Goal: Check status: Check status

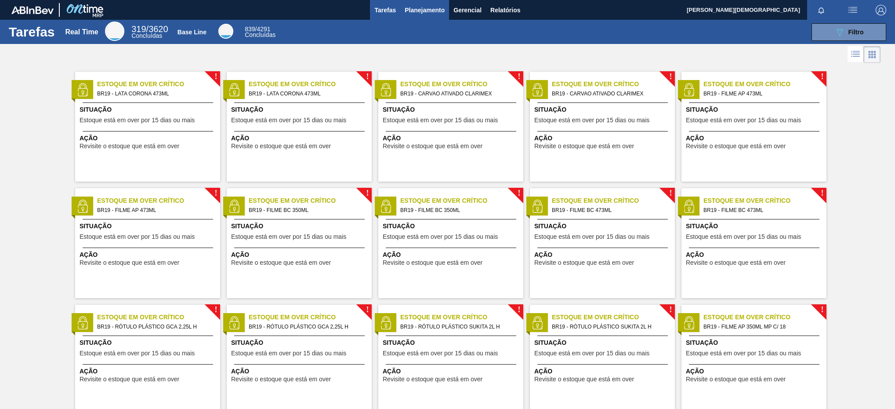
click at [430, 8] on span "Planejamento" at bounding box center [425, 10] width 40 height 11
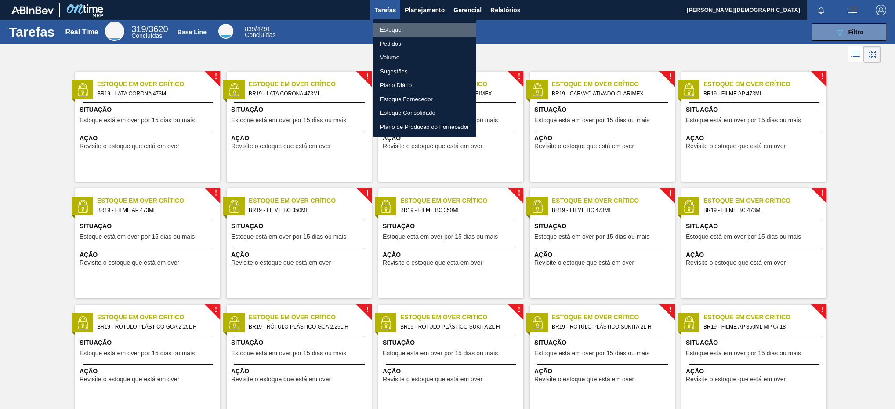
click at [430, 27] on li "Estoque" at bounding box center [424, 30] width 103 height 14
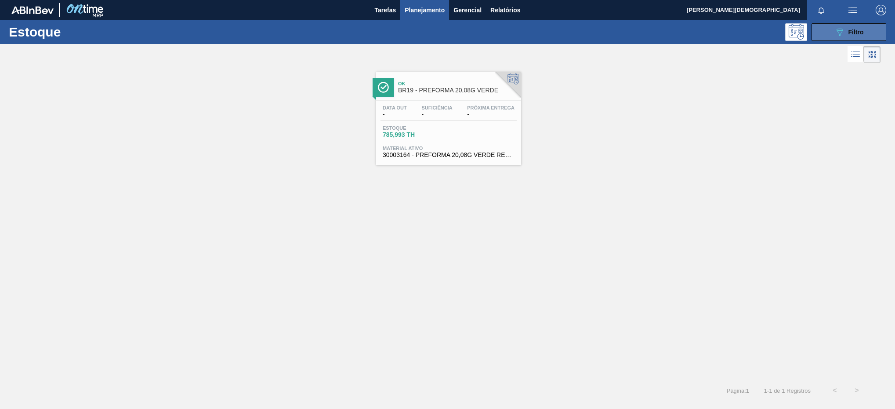
click at [851, 34] on span "Filtro" at bounding box center [855, 32] width 15 height 7
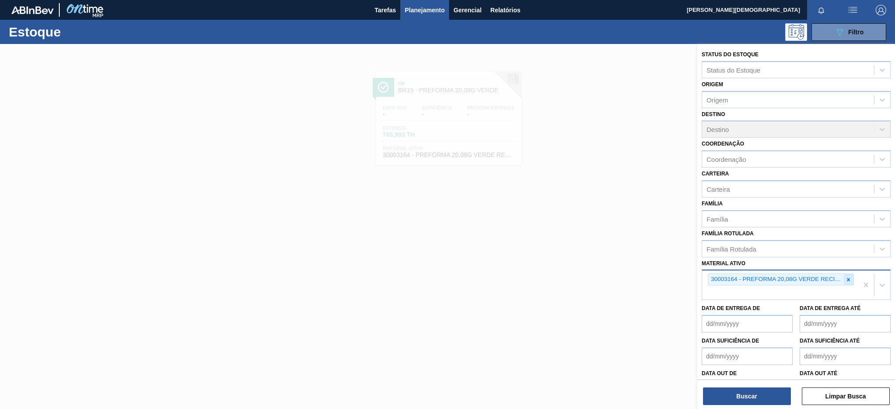
click at [845, 282] on div at bounding box center [849, 279] width 10 height 11
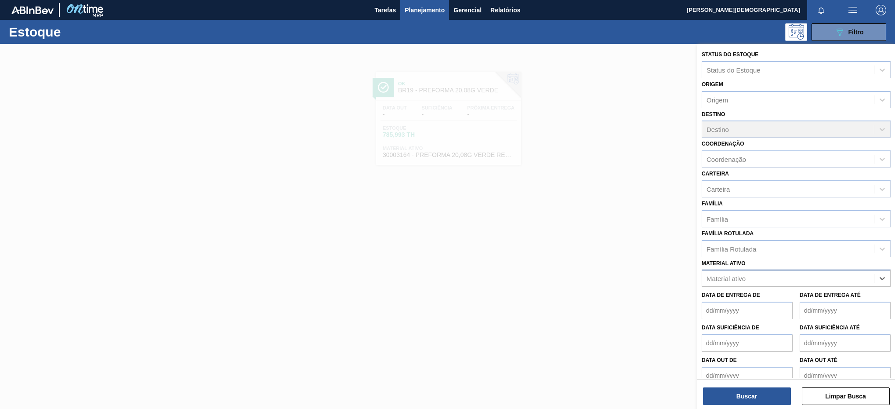
paste ativo "30030796"
type ativo "30030796"
click at [811, 305] on div "30030796 - CAIXA CARTAO CORONA 350ML SLEEK C8 OL 24" at bounding box center [796, 300] width 189 height 16
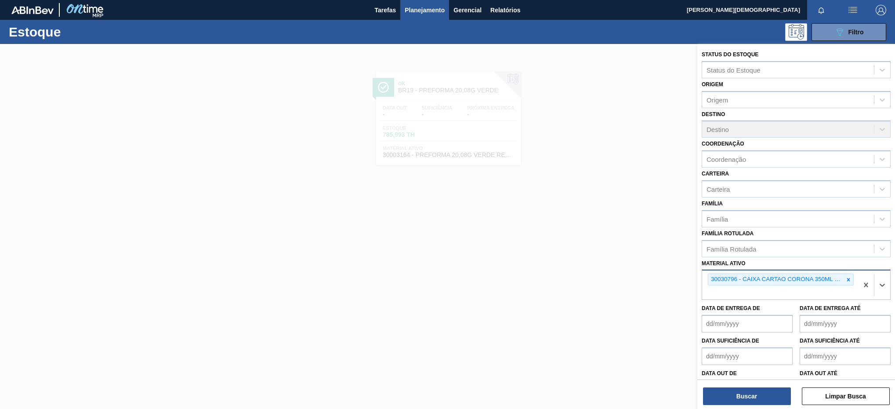
click at [743, 293] on div "30030796 - CAIXA CARTAO CORONA 350ML SLEEK C8 OL 24" at bounding box center [780, 284] width 156 height 29
paste ativo "30033641"
type ativo "30033641"
click at [772, 318] on div "30033641 - CAIXA CT CORONA 350ML SLEEK C8 NIV24" at bounding box center [796, 313] width 189 height 16
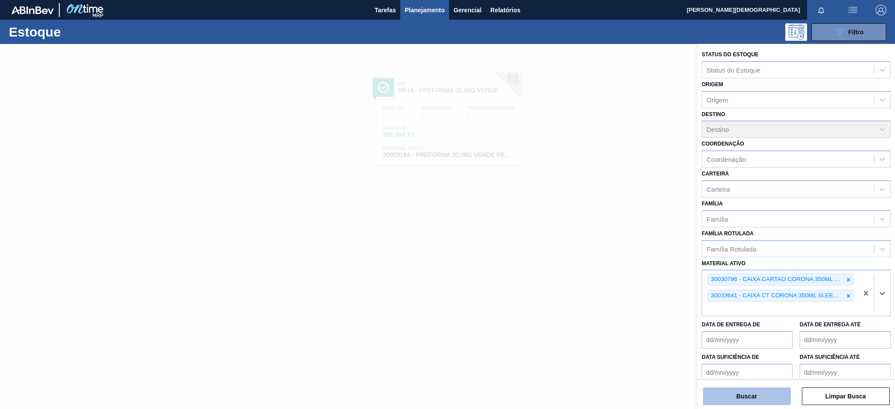
click at [758, 396] on button "Buscar" at bounding box center [747, 396] width 88 height 18
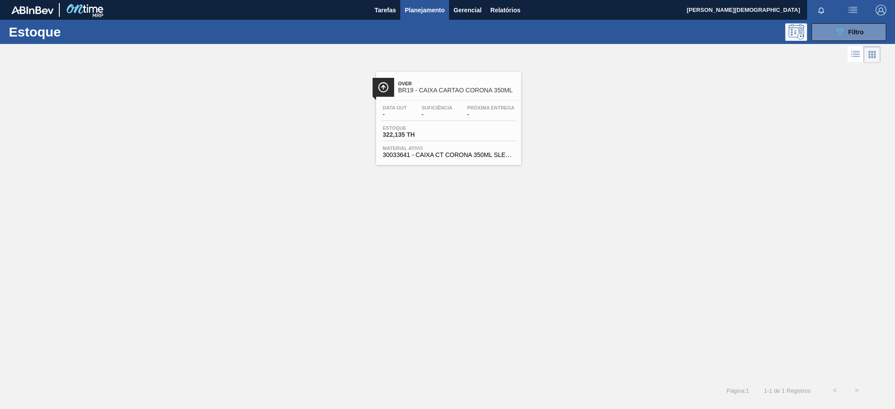
click at [473, 114] on span "-" at bounding box center [490, 114] width 47 height 7
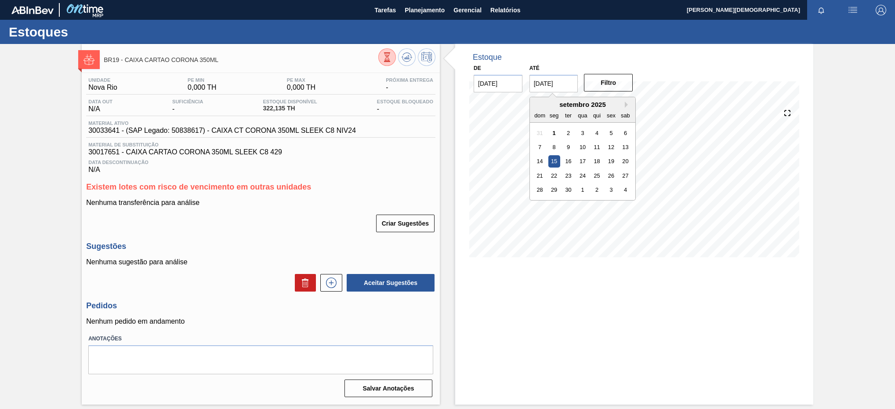
click at [569, 84] on input "[DATE]" at bounding box center [553, 84] width 49 height 18
click at [573, 82] on input "[DATE]" at bounding box center [553, 84] width 49 height 18
click at [574, 196] on div "28 29 30 1 2 3 4" at bounding box center [583, 190] width 100 height 14
click at [572, 192] on div "30" at bounding box center [568, 190] width 12 height 12
type input "[DATE]"
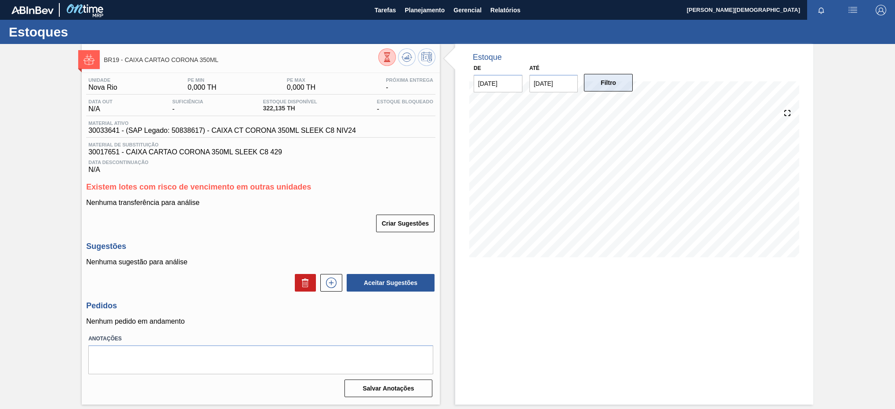
click at [613, 91] on button "Filtro" at bounding box center [608, 83] width 49 height 18
click at [435, 11] on span "Planejamento" at bounding box center [425, 10] width 40 height 11
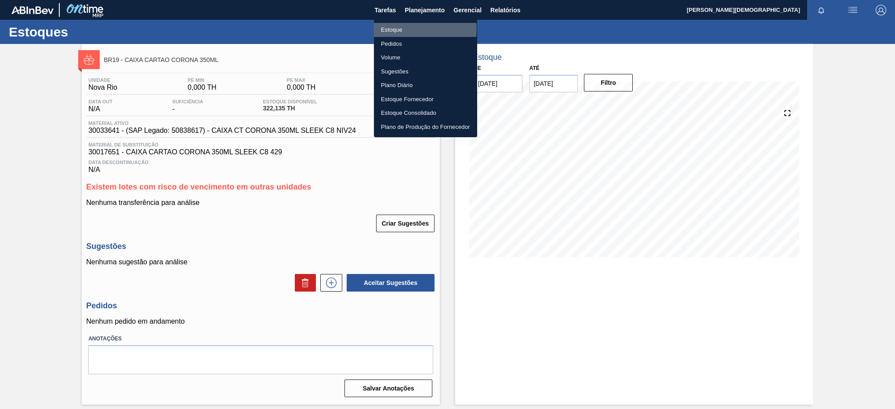
click at [415, 29] on li "Estoque" at bounding box center [425, 30] width 103 height 14
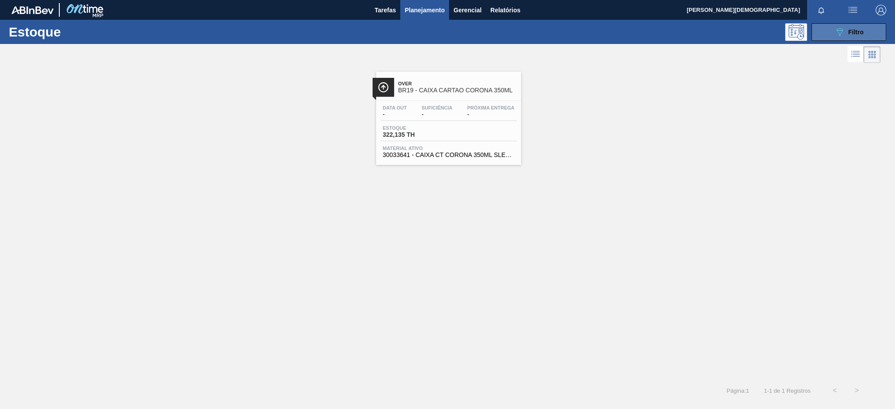
click at [853, 32] on span "Filtro" at bounding box center [855, 32] width 15 height 7
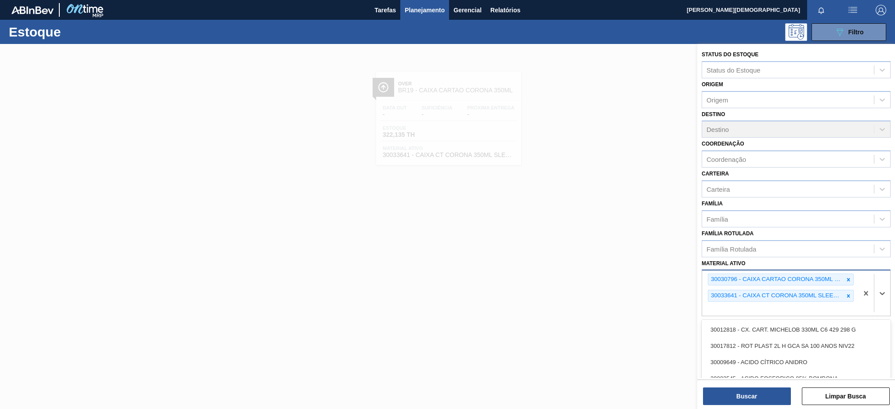
click at [846, 311] on div "30030796 - CAIXA CARTAO CORONA 350ML SLEEK C8 OL 24 30033641 - CAIXA CT CORONA …" at bounding box center [780, 292] width 156 height 45
paste ativo "30017651"
type ativo "30017651"
click at [780, 337] on div "30017651 - CAIXA CARTAO CORONA 350ML SLEEK C8 429" at bounding box center [796, 329] width 189 height 16
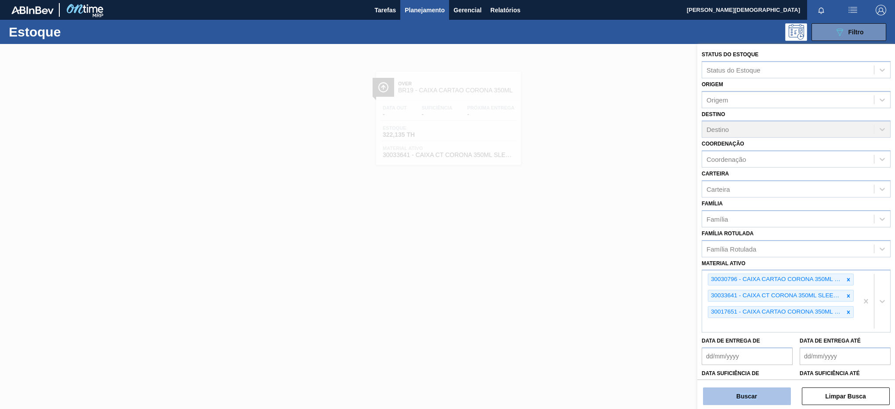
click at [764, 403] on div "Status do Estoque Status do Estoque Origem Origem Destino Destino Coordenação C…" at bounding box center [796, 227] width 198 height 366
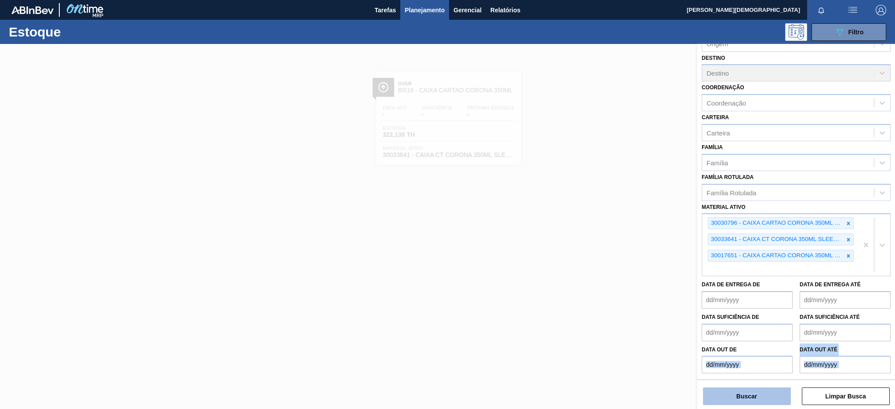
click at [767, 399] on button "Buscar" at bounding box center [747, 396] width 88 height 18
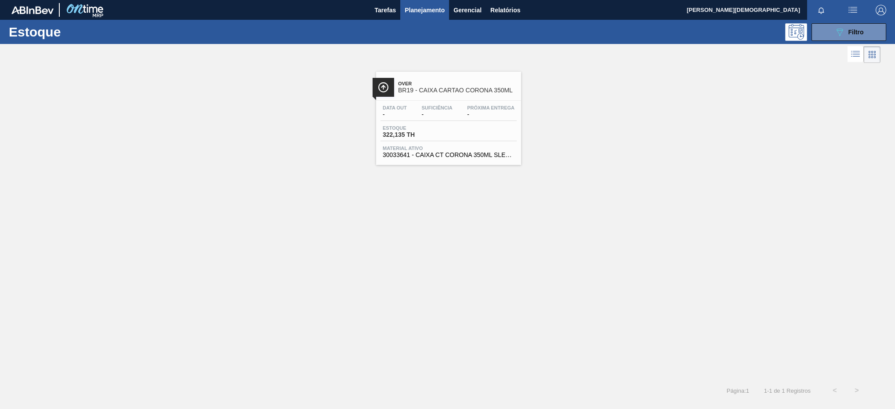
click at [435, 140] on div "Estoque 322,135 TH" at bounding box center [449, 133] width 136 height 16
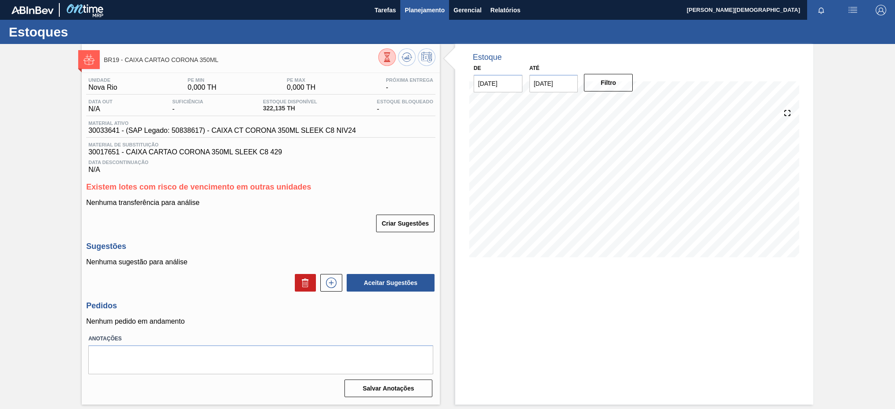
click at [434, 8] on span "Planejamento" at bounding box center [425, 10] width 40 height 11
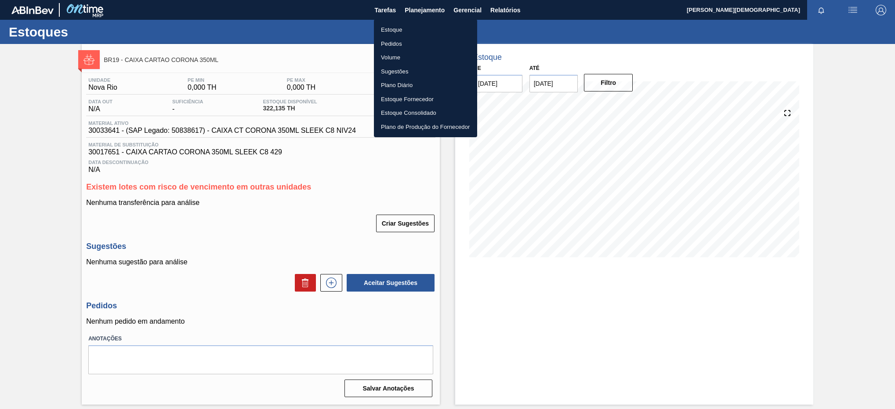
click at [427, 32] on li "Estoque" at bounding box center [425, 30] width 103 height 14
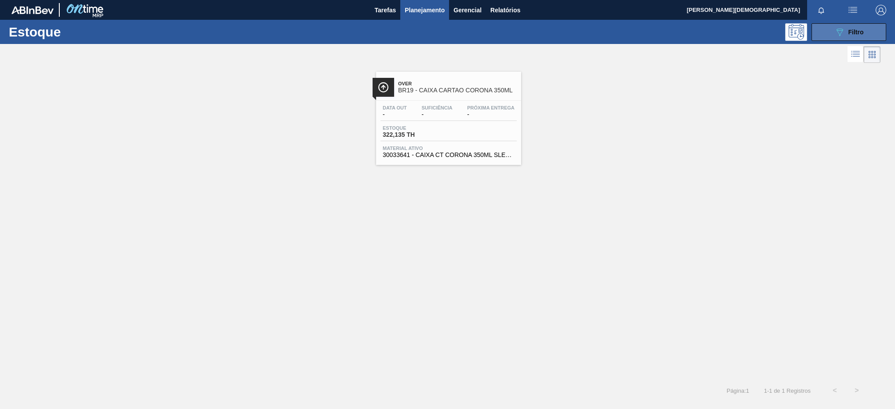
click at [870, 32] on button "089F7B8B-B2A5-4AFE-B5C0-19BA573D28AC Filtro" at bounding box center [849, 32] width 75 height 18
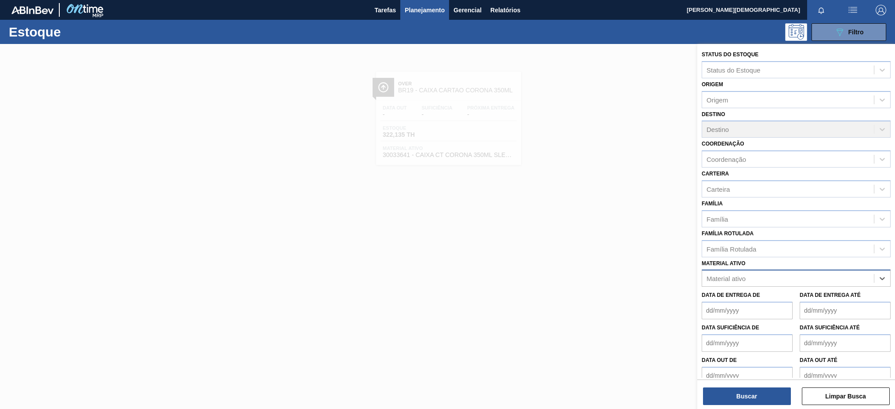
click at [863, 279] on div "Material ativo" at bounding box center [788, 278] width 172 height 13
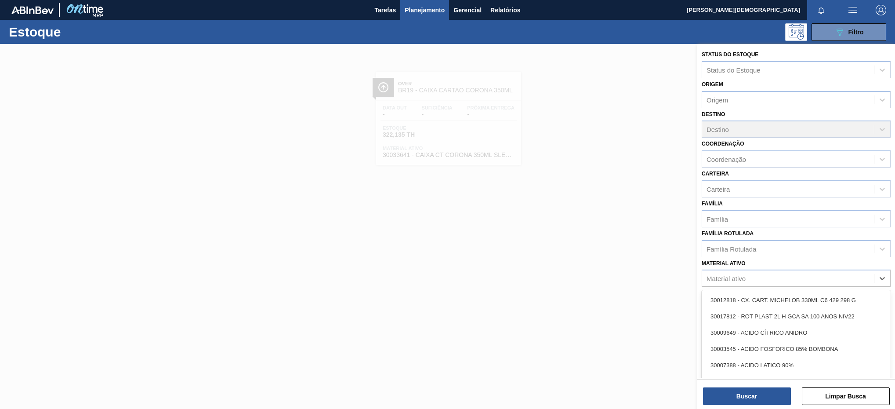
paste ativo "30029828"
type ativo "30029828"
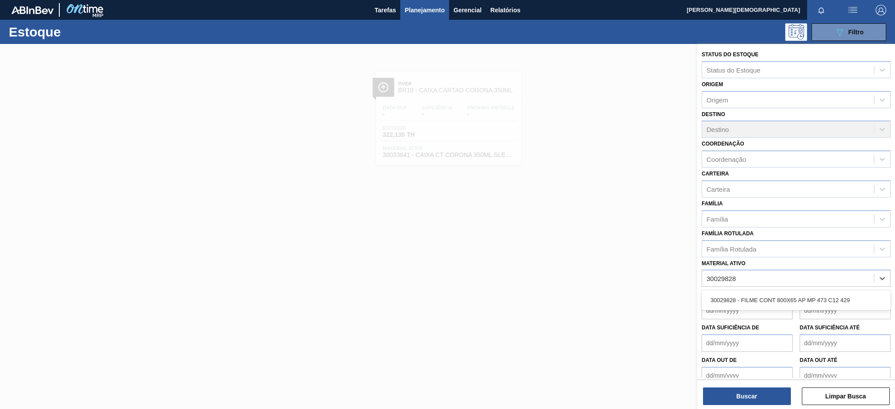
click at [780, 302] on div "30029828 - FILME CONT 800X65 AP MP 473 C12 429" at bounding box center [796, 300] width 189 height 16
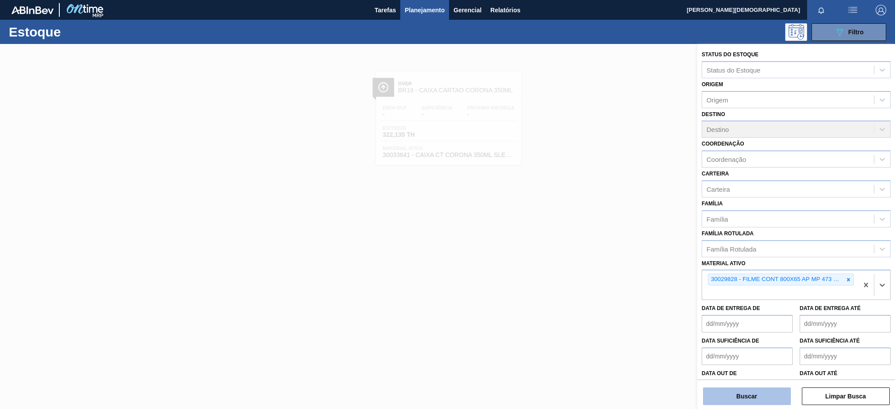
click at [772, 391] on button "Buscar" at bounding box center [747, 396] width 88 height 18
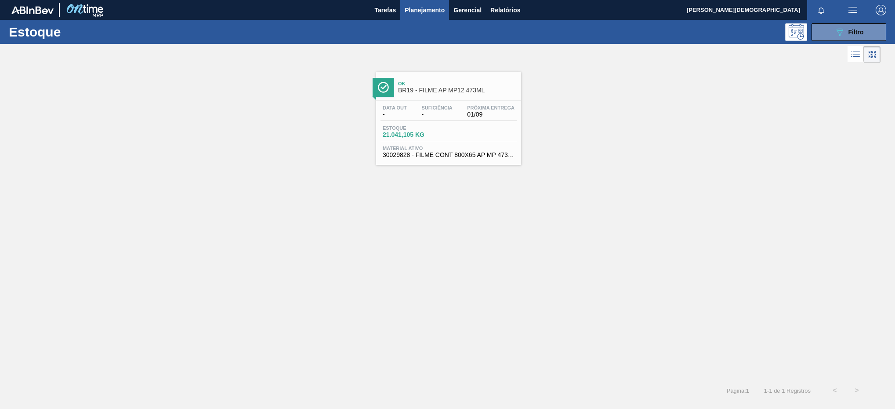
click at [474, 141] on div "Estoque 21.041,105 KG" at bounding box center [449, 133] width 136 height 16
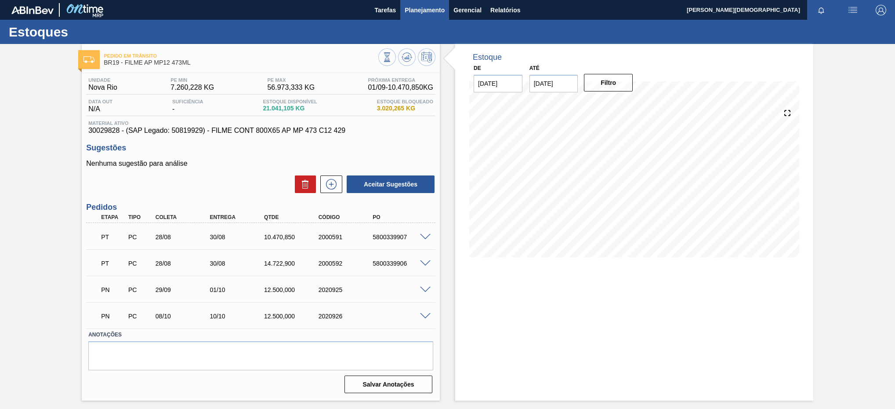
click at [430, 9] on span "Planejamento" at bounding box center [425, 10] width 40 height 11
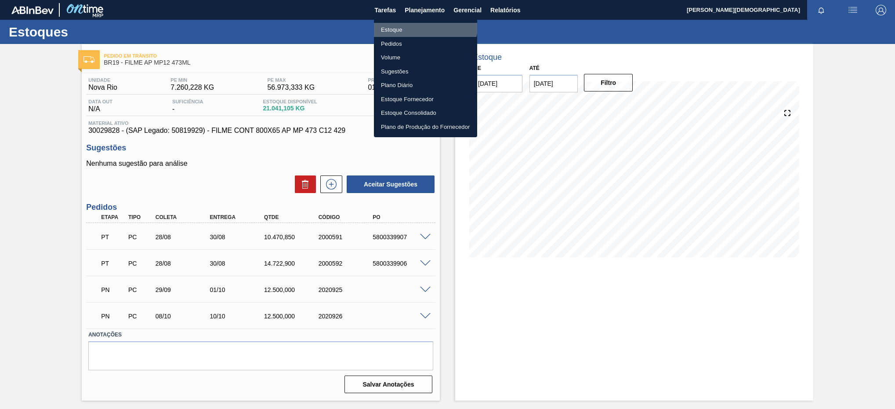
click at [416, 23] on li "Estoque" at bounding box center [425, 30] width 103 height 14
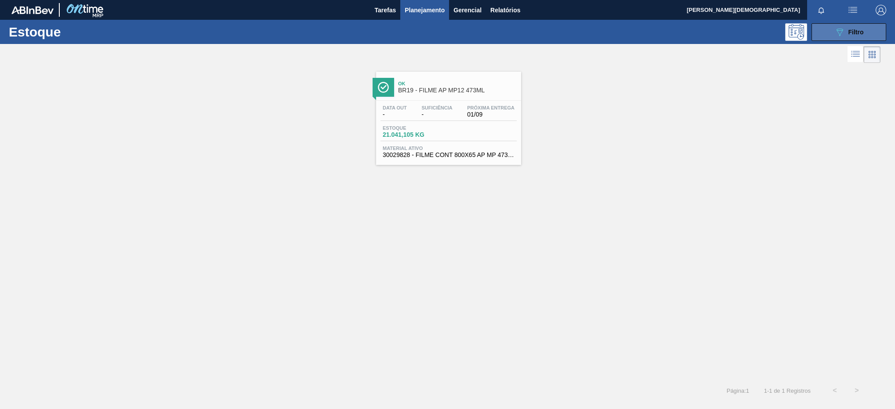
click at [844, 25] on button "089F7B8B-B2A5-4AFE-B5C0-19BA573D28AC Filtro" at bounding box center [849, 32] width 75 height 18
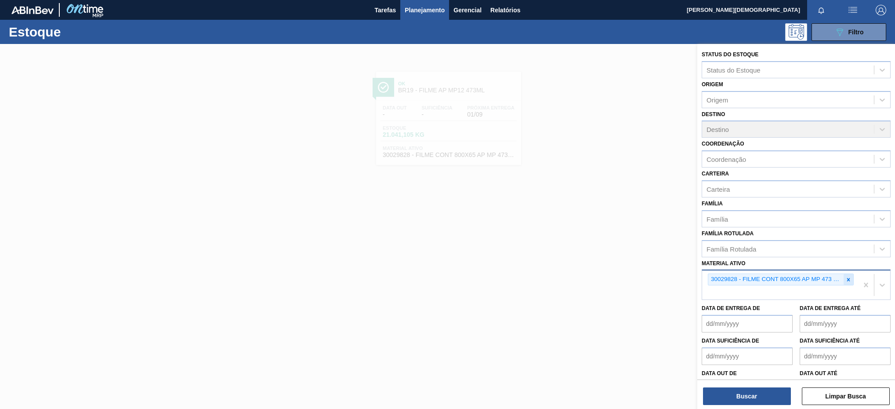
click at [848, 279] on icon at bounding box center [848, 279] width 3 height 3
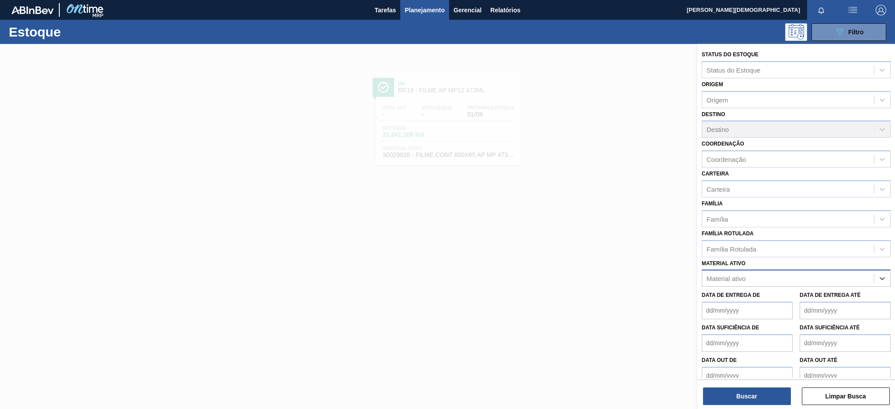
paste ativo "30033934"
type ativo "30033934"
click at [782, 294] on div "30033934 - ROLHA MET BRAH QR CODE 021CX105" at bounding box center [796, 300] width 189 height 16
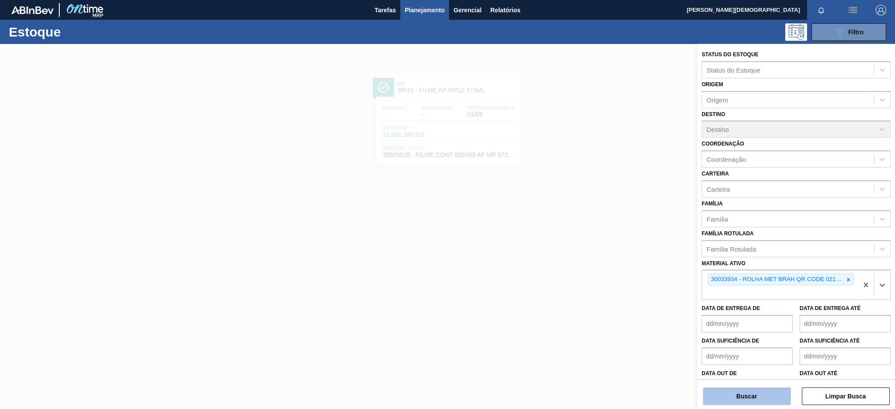
click at [765, 397] on button "Buscar" at bounding box center [747, 396] width 88 height 18
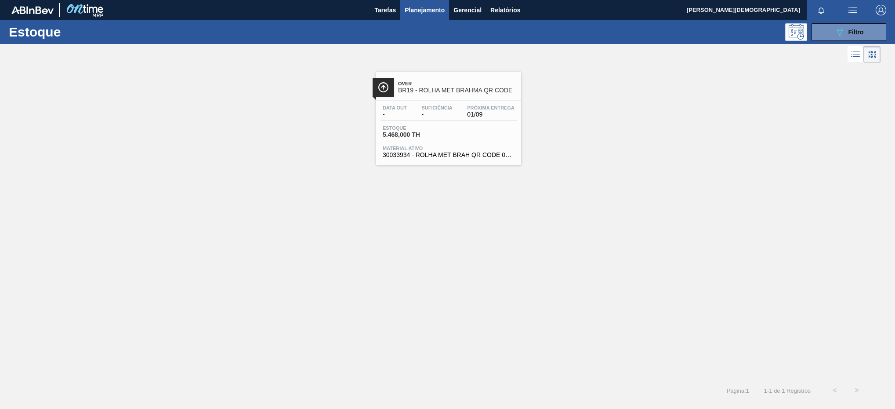
click at [493, 120] on div "Data out - Suficiência - Próxima Entrega 01/09" at bounding box center [449, 113] width 136 height 16
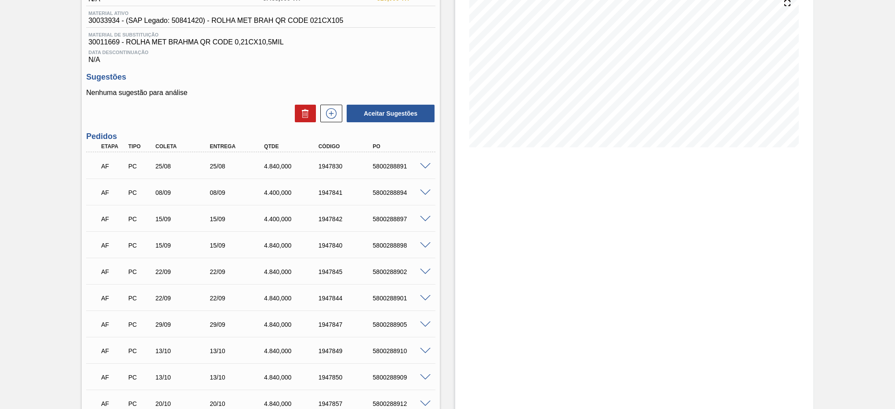
scroll to position [165, 0]
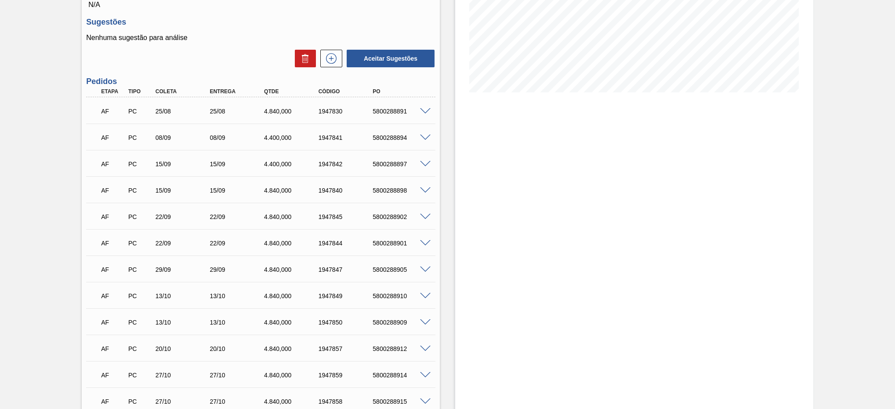
click at [425, 113] on span at bounding box center [425, 111] width 11 height 7
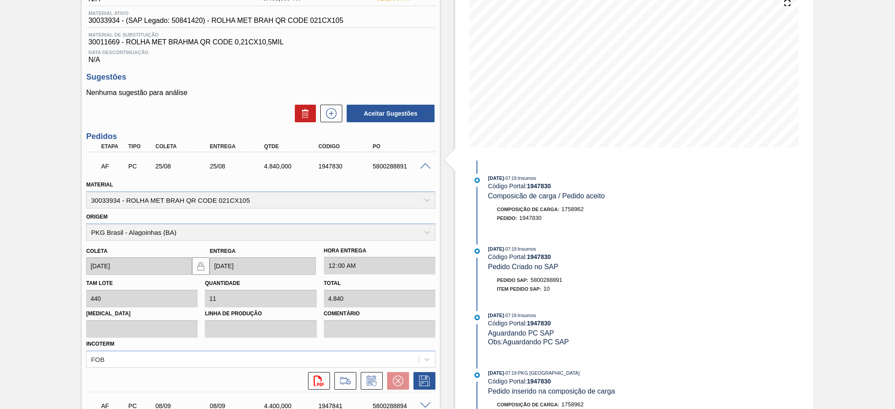
scroll to position [0, 0]
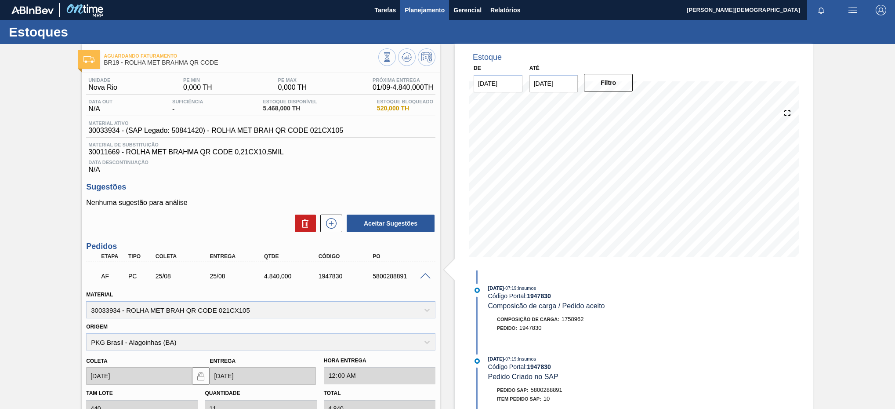
click at [435, 10] on span "Planejamento" at bounding box center [425, 10] width 40 height 11
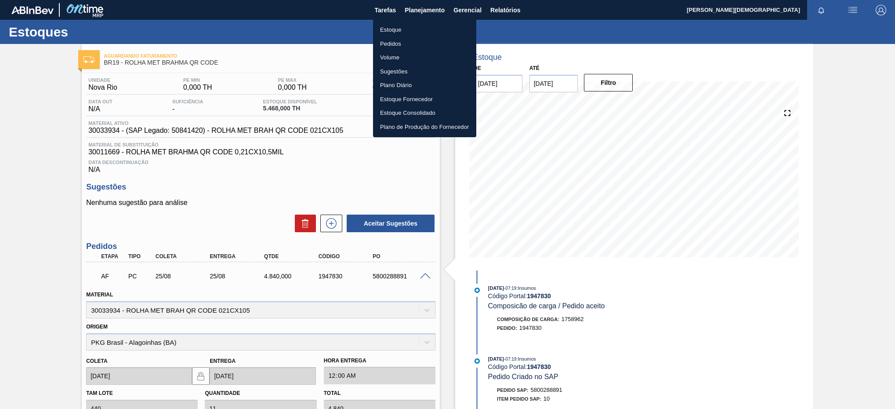
click at [444, 22] on ul "Estoque Pedidos Volume Sugestões Plano Diário Estoque Fornecedor Estoque Consol…" at bounding box center [424, 78] width 103 height 118
click at [451, 24] on li "Estoque" at bounding box center [424, 30] width 103 height 14
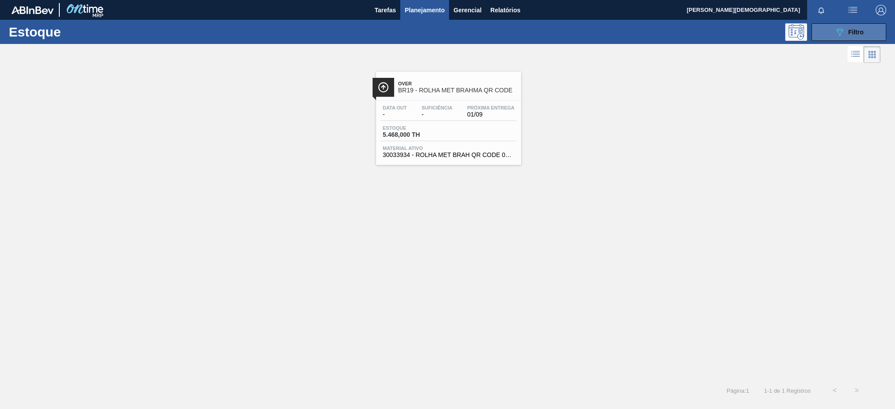
click at [838, 31] on icon "089F7B8B-B2A5-4AFE-B5C0-19BA573D28AC" at bounding box center [839, 32] width 11 height 11
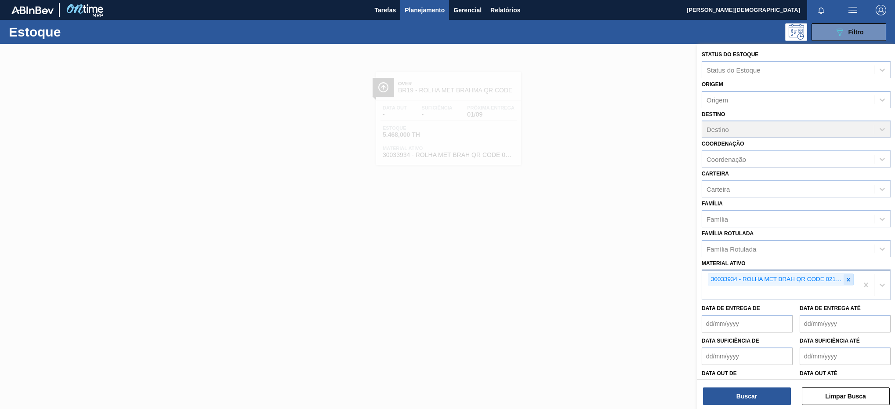
click at [849, 285] on div at bounding box center [849, 279] width 10 height 11
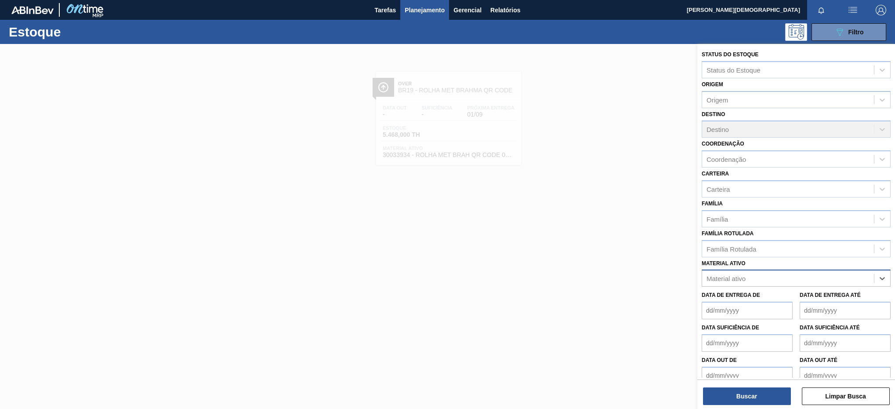
paste ativo "20002647"
type ativo "20002647"
click at [749, 301] on div "20002647 - ROT FRONT SKOL 300 RGB NIV22 CX97,2MIL" at bounding box center [796, 300] width 189 height 16
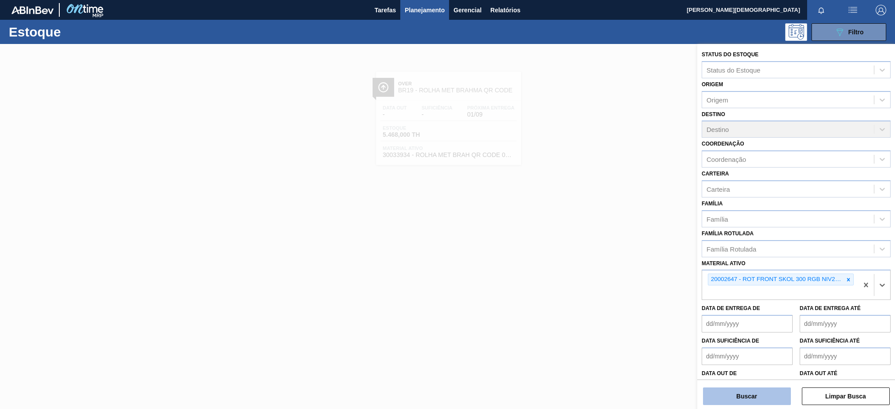
click at [756, 393] on button "Buscar" at bounding box center [747, 396] width 88 height 18
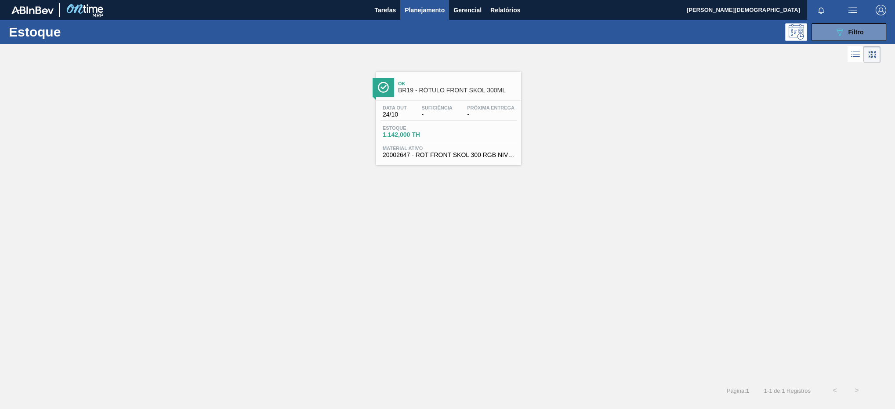
click at [493, 131] on div "Estoque 1.142,000 TH" at bounding box center [449, 133] width 136 height 16
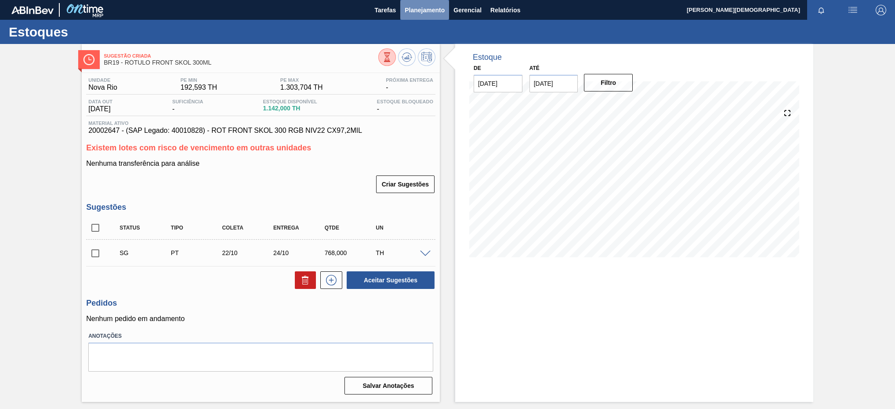
click at [417, 8] on span "Planejamento" at bounding box center [425, 10] width 40 height 11
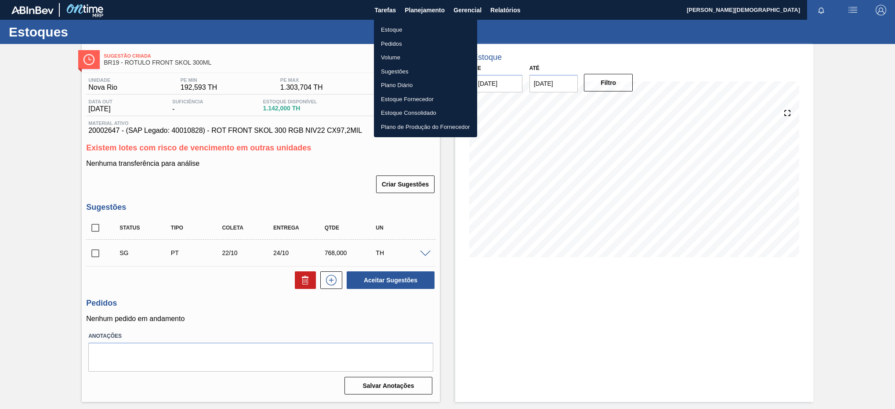
click at [418, 31] on li "Estoque" at bounding box center [425, 30] width 103 height 14
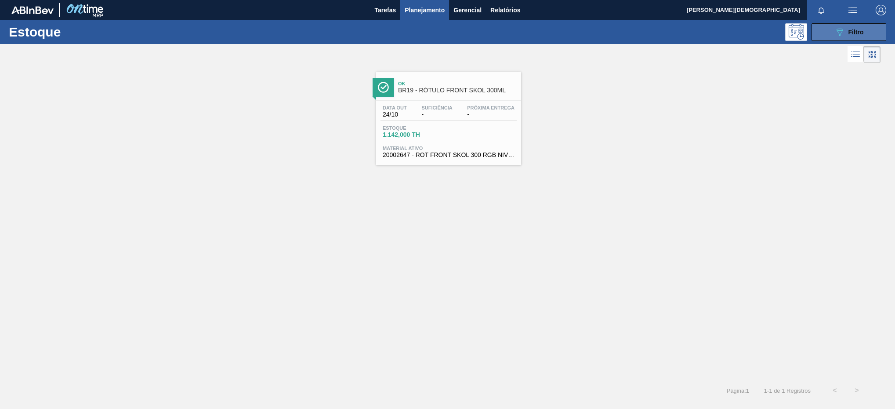
click at [857, 33] on span "Filtro" at bounding box center [855, 32] width 15 height 7
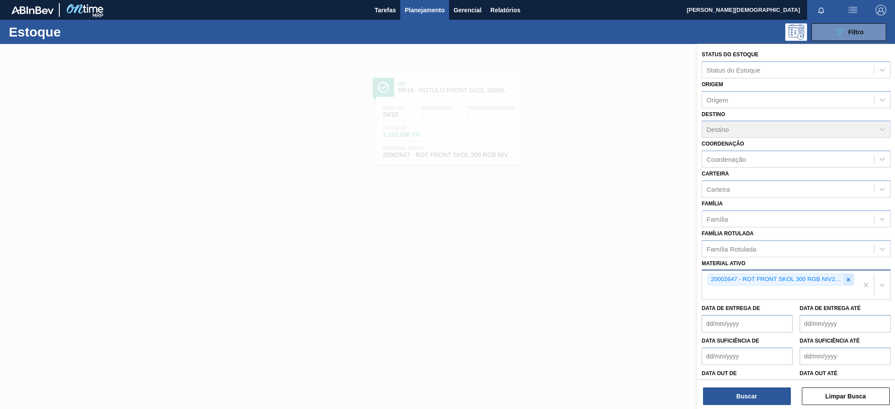
click at [849, 279] on icon at bounding box center [848, 279] width 6 height 6
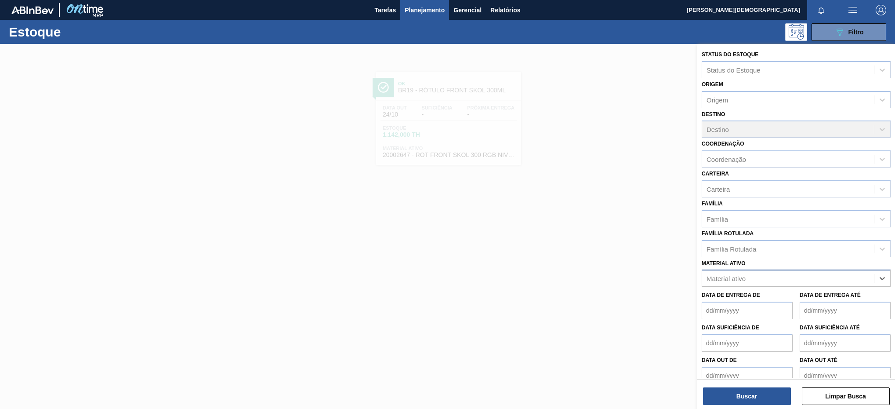
paste ativo "30030822"
type ativo "30030822"
click at [778, 298] on div "30030822 - CAIXA PAPELAO CORONA 330ML [GEOGRAPHIC_DATA]" at bounding box center [796, 300] width 189 height 16
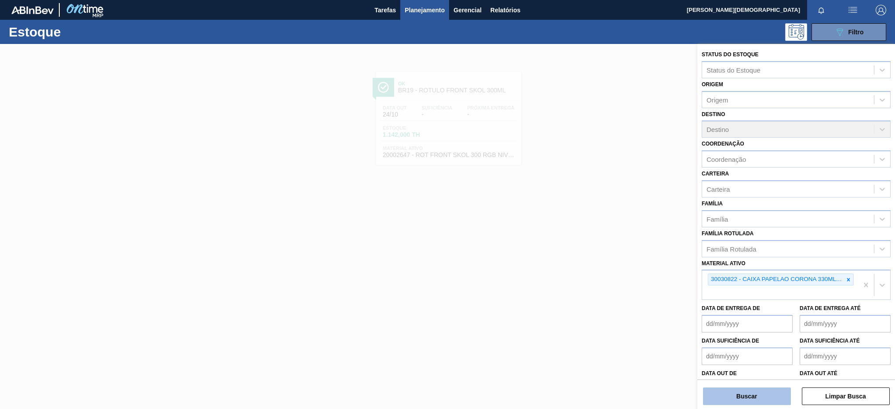
click at [759, 393] on button "Buscar" at bounding box center [747, 396] width 88 height 18
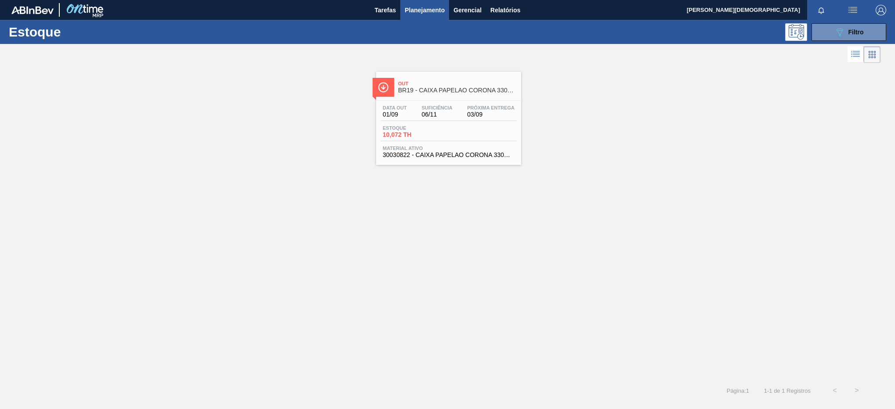
click at [411, 119] on div "Data [DATE] Suficiência 06/11 Próxima Entrega 03/09" at bounding box center [449, 113] width 136 height 16
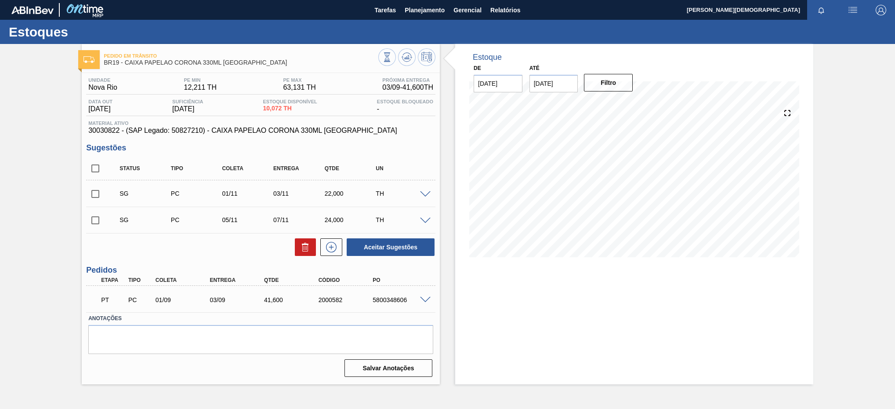
click at [423, 303] on span at bounding box center [425, 300] width 11 height 7
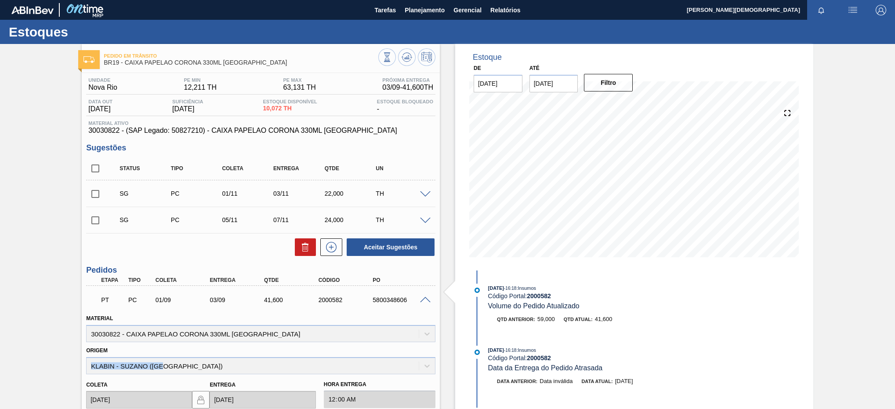
drag, startPoint x: 194, startPoint y: 366, endPoint x: 66, endPoint y: 365, distance: 127.4
click at [66, 365] on div "Pedido em Trânsito BR19 - CAIXA PAPELAO CORONA 330ML BOLIVIA Unidade Nova Rio P…" at bounding box center [447, 321] width 895 height 555
copy div "KLABIN - SUZANO ([GEOGRAPHIC_DATA])"
